Goal: Task Accomplishment & Management: Use online tool/utility

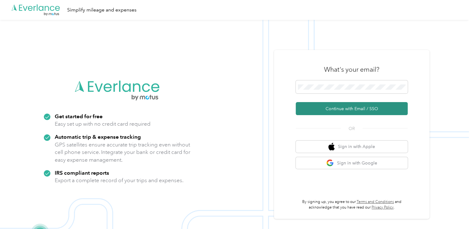
click at [325, 108] on button "Continue with Email / SSO" at bounding box center [351, 108] width 112 height 13
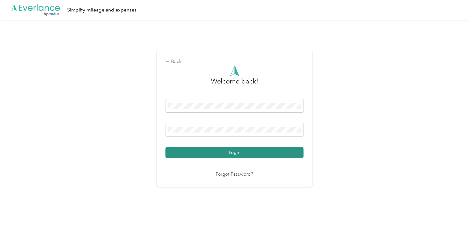
click at [211, 155] on button "Login" at bounding box center [234, 152] width 138 height 11
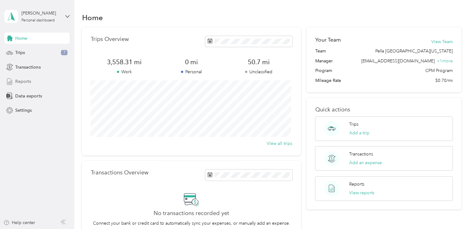
click at [25, 80] on span "Reports" at bounding box center [23, 81] width 16 height 7
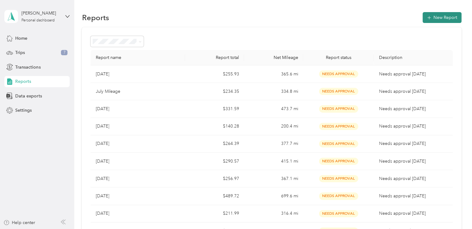
click at [440, 17] on button "New Report" at bounding box center [441, 17] width 39 height 11
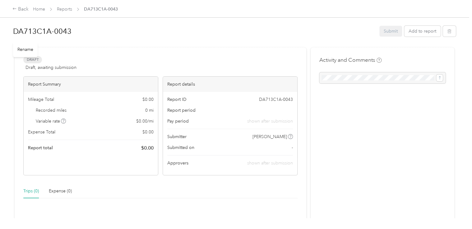
click at [80, 34] on h1 "DA713C1A-0043" at bounding box center [194, 31] width 362 height 15
click at [0, 27] on html "Back Home Reports DA713C1A-0043 DA713C1A-0043 Submit Add to report Draft Draft,…" at bounding box center [234, 114] width 468 height 229
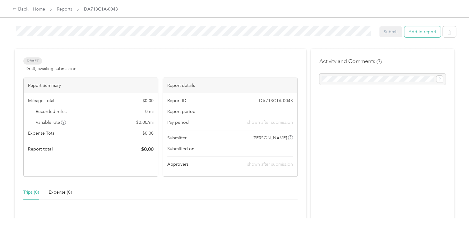
click at [422, 32] on button "Add to report" at bounding box center [422, 31] width 36 height 11
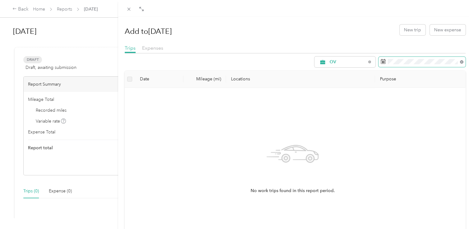
click at [459, 63] on icon at bounding box center [460, 61] width 3 height 3
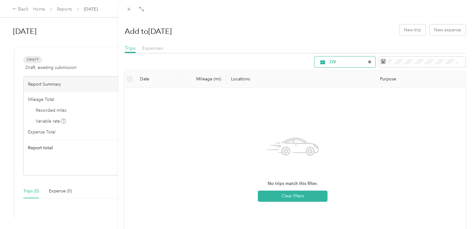
click at [368, 63] on icon at bounding box center [369, 62] width 2 height 2
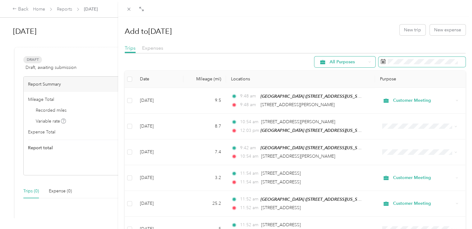
click at [457, 62] on span at bounding box center [460, 62] width 6 height 4
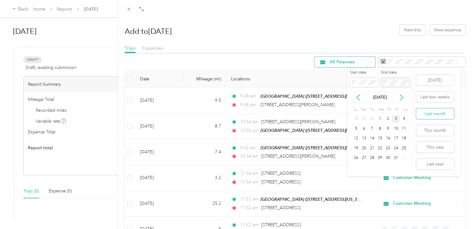
click at [433, 113] on button "Last month" at bounding box center [435, 113] width 38 height 11
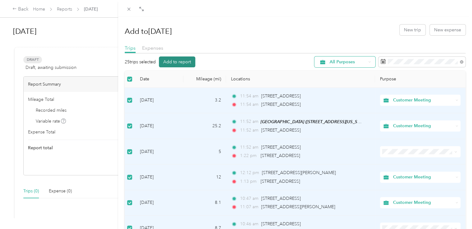
click at [189, 62] on button "Add to report" at bounding box center [177, 62] width 36 height 11
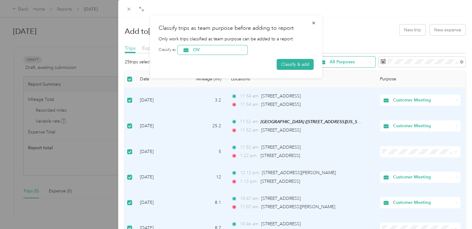
click at [244, 48] on div "OV" at bounding box center [213, 49] width 70 height 9
click at [261, 63] on form "Classify as OV Classify & add" at bounding box center [235, 57] width 155 height 25
click at [243, 50] on icon at bounding box center [241, 50] width 2 height 2
click at [217, 126] on span "Customer Meeting" at bounding box center [218, 125] width 50 height 7
click at [288, 64] on button "Classify & add" at bounding box center [294, 64] width 37 height 11
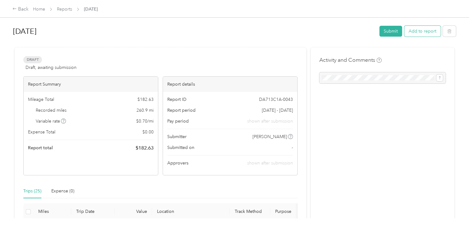
click at [427, 32] on button "Add to report" at bounding box center [422, 31] width 36 height 11
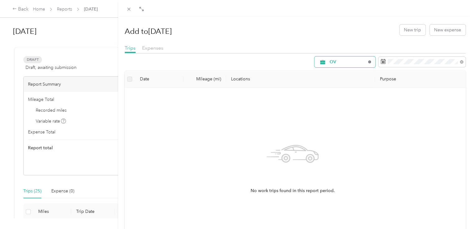
click at [368, 62] on icon at bounding box center [369, 62] width 2 height 2
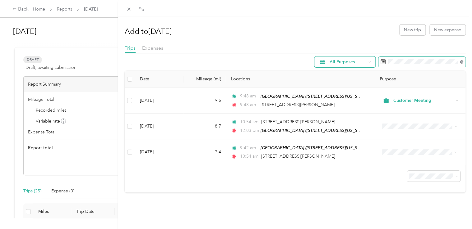
click at [459, 63] on icon at bounding box center [460, 61] width 3 height 3
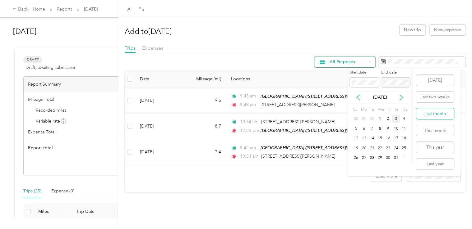
click at [434, 116] on button "Last month" at bounding box center [435, 113] width 38 height 11
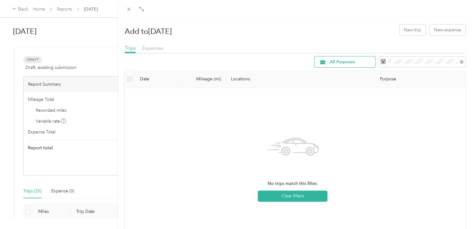
click at [368, 62] on icon at bounding box center [369, 62] width 2 height 2
click at [342, 84] on span "Unclassified" at bounding box center [347, 84] width 46 height 7
click at [50, 98] on div "Add to [DATE] New trip New expense Trips Expenses Unclassified Date Mileage (mi…" at bounding box center [236, 114] width 472 height 229
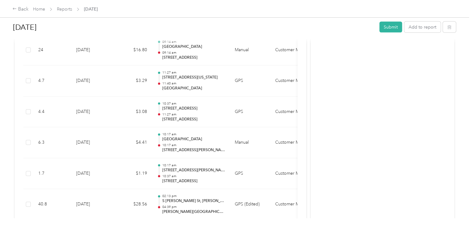
scroll to position [668, 0]
